Goal: Task Accomplishment & Management: Complete application form

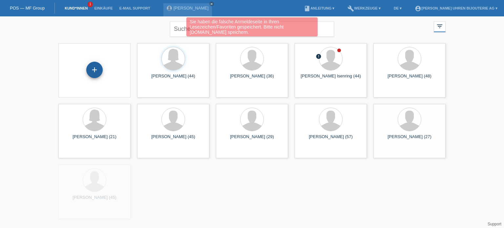
click at [89, 69] on div "+" at bounding box center [94, 70] width 16 height 16
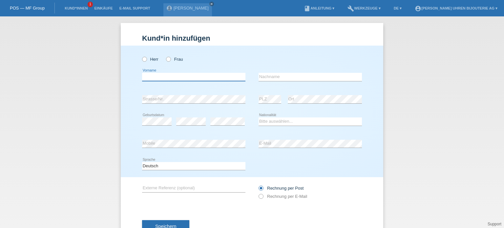
click at [166, 76] on input "text" at bounding box center [193, 77] width 103 height 8
paste input "Mihajlo"
type input "Mihajlo"
click at [141, 56] on icon at bounding box center [141, 56] width 0 height 0
click at [142, 61] on input "Herr" at bounding box center [144, 59] width 4 height 4
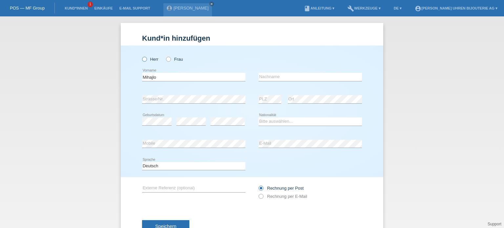
radio input "true"
click at [285, 81] on div "error Nachname" at bounding box center [310, 77] width 103 height 22
click at [285, 76] on input "text" at bounding box center [310, 77] width 103 height 8
paste input "Spasic"
type input "Spasic"
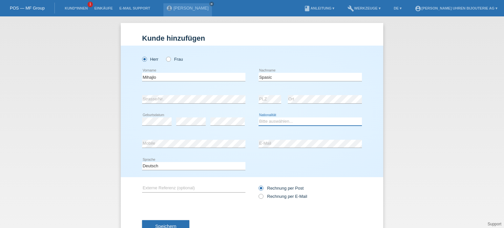
click at [276, 123] on select "Bitte auswählen... Schweiz Deutschland Liechtenstein Österreich ------------ Af…" at bounding box center [310, 122] width 103 height 8
select select "CH"
click at [276, 122] on select "Bitte auswählen... Schweiz Deutschland Liechtenstein Österreich ------------ Af…" at bounding box center [310, 122] width 103 height 8
click at [174, 88] on div "Mihajlo error Vorname" at bounding box center [193, 77] width 103 height 22
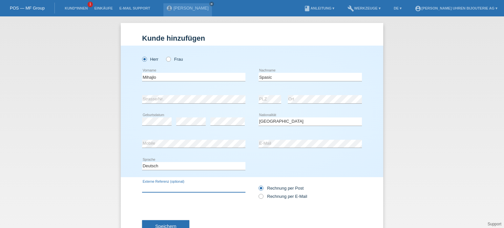
click at [162, 186] on input "text" at bounding box center [193, 188] width 103 height 8
paste input "220.10.43.22.03.002"
type input "220.10.43.22.03.002"
click at [258, 193] on icon at bounding box center [258, 193] width 0 height 0
click at [259, 196] on input "Rechnung per E-Mail" at bounding box center [261, 198] width 4 height 8
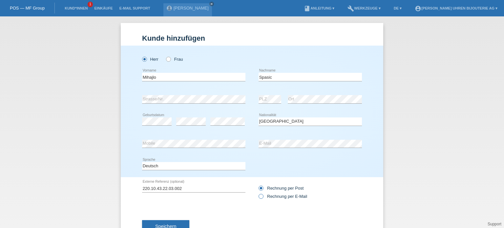
radio input "true"
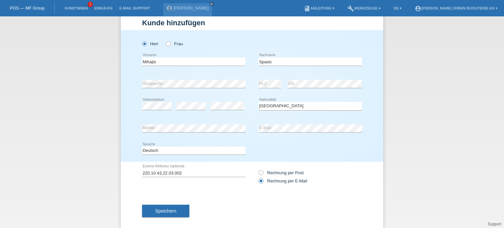
scroll to position [24, 0]
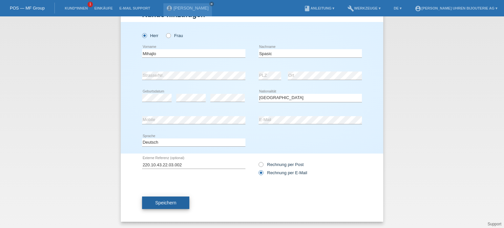
click at [173, 200] on span "Speichern" at bounding box center [165, 202] width 21 height 5
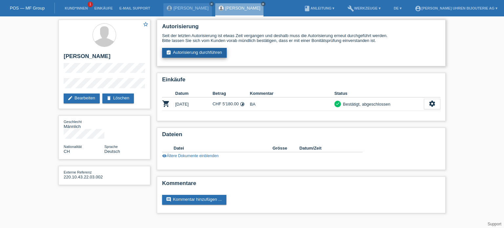
click at [184, 56] on link "assignment_turned_in Autorisierung durchführen" at bounding box center [194, 53] width 65 height 10
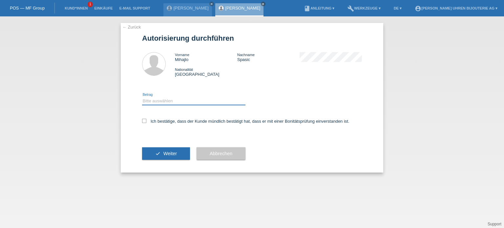
click at [172, 103] on select "Bitte auswählen CHF 1.00 - CHF 499.00 CHF 500.00 - CHF 1'999.00 CHF 2'000.00 - …" at bounding box center [193, 101] width 103 height 8
select select "3"
click at [142, 97] on select "Bitte auswählen CHF 1.00 - CHF 499.00 CHF 500.00 - CHF 1'999.00 CHF 2'000.00 - …" at bounding box center [193, 101] width 103 height 8
click at [146, 121] on icon at bounding box center [144, 121] width 4 height 4
click at [146, 121] on input "Ich bestätige, dass der Kunde mündlich bestätigt hat, dass er mit einer Bonität…" at bounding box center [144, 121] width 4 height 4
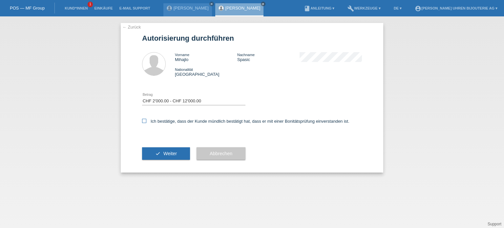
checkbox input "true"
click at [168, 154] on span "Weiter" at bounding box center [170, 153] width 13 height 5
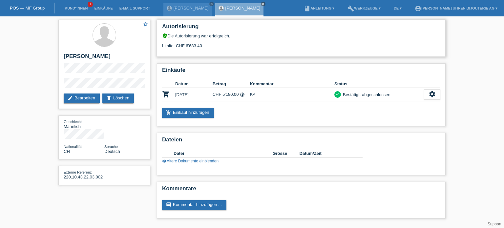
drag, startPoint x: 185, startPoint y: 44, endPoint x: 207, endPoint y: 46, distance: 22.0
click at [207, 46] on div "Limite: CHF 6'683.40" at bounding box center [301, 43] width 279 height 10
copy div "6'683.40"
drag, startPoint x: 173, startPoint y: 95, endPoint x: 238, endPoint y: 88, distance: 65.3
click at [238, 88] on tr "shopping_cart [DATE] CHF 5'180.00 timelapse BA check settings" at bounding box center [301, 94] width 279 height 13
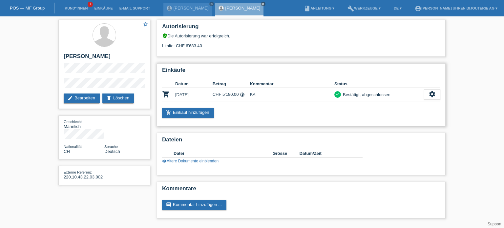
click at [224, 94] on td "CHF 5'180.00 timelapse" at bounding box center [231, 94] width 37 height 13
drag, startPoint x: 219, startPoint y: 94, endPoint x: 236, endPoint y: 95, distance: 16.5
click at [236, 96] on td "CHF 5'180.00 timelapse" at bounding box center [231, 94] width 37 height 13
click at [234, 93] on td "CHF 5'180.00 timelapse" at bounding box center [231, 94] width 37 height 13
drag, startPoint x: 210, startPoint y: 91, endPoint x: 245, endPoint y: 91, distance: 35.5
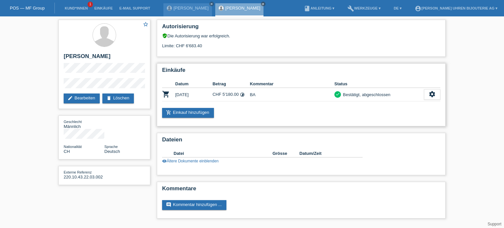
click at [245, 91] on tr "shopping_cart [DATE] CHF 5'180.00 timelapse BA check settings" at bounding box center [301, 94] width 279 height 13
click at [224, 94] on td "CHF 5'180.00 timelapse" at bounding box center [231, 94] width 37 height 13
drag, startPoint x: 58, startPoint y: 57, endPoint x: 98, endPoint y: 60, distance: 40.6
click at [98, 60] on div "star_border [PERSON_NAME] edit Bearbeiten delete Löschen Geschlecht Männlich Na…" at bounding box center [104, 103] width 99 height 175
